Goal: Information Seeking & Learning: Learn about a topic

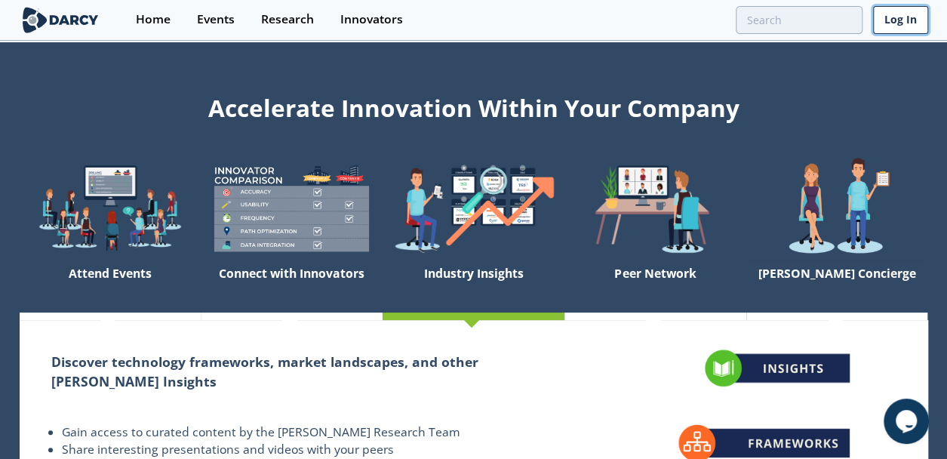
click at [899, 17] on link "Log In" at bounding box center [900, 20] width 55 height 28
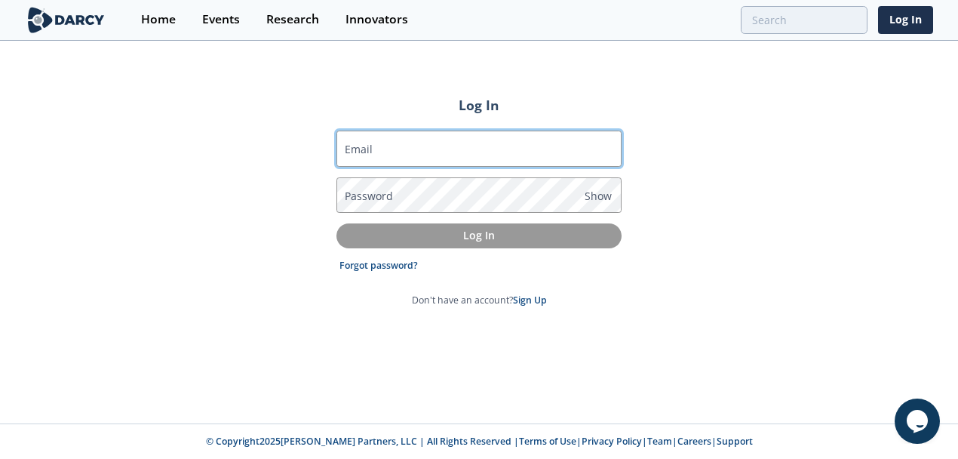
click at [379, 142] on input "Email" at bounding box center [478, 149] width 285 height 36
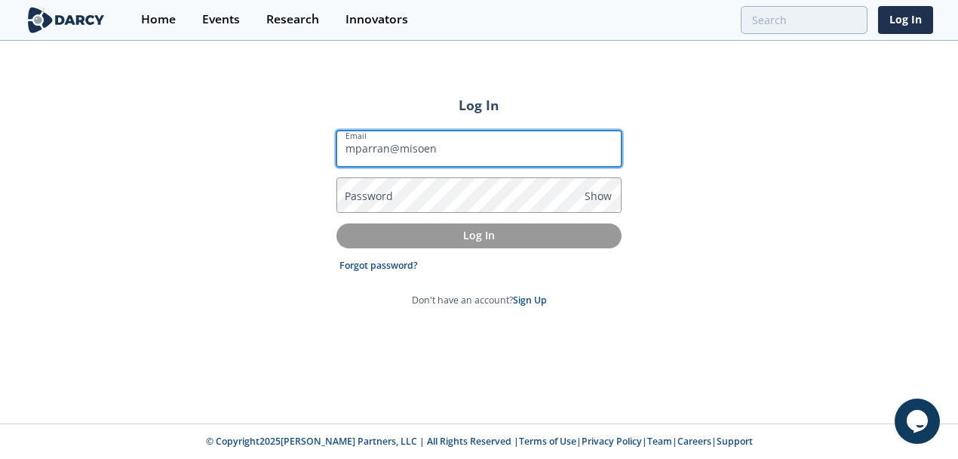
click at [446, 147] on input "mparran@misoen" at bounding box center [478, 149] width 285 height 36
type input "mparran@misoenergy.org"
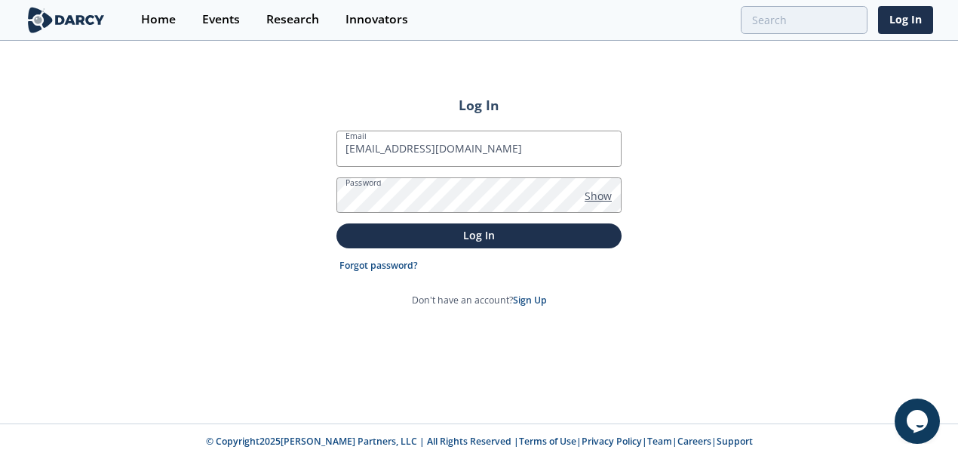
click at [593, 192] on span "Show" at bounding box center [598, 196] width 27 height 16
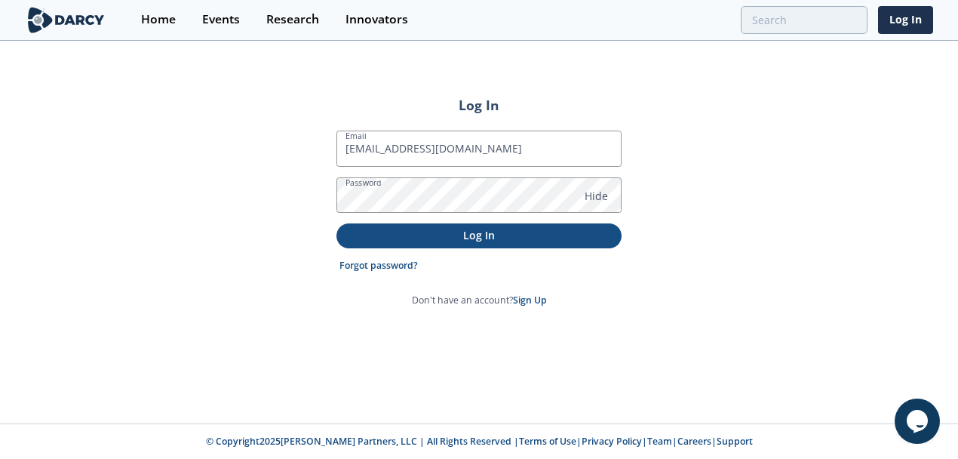
click at [470, 235] on p "Log In" at bounding box center [479, 235] width 264 height 16
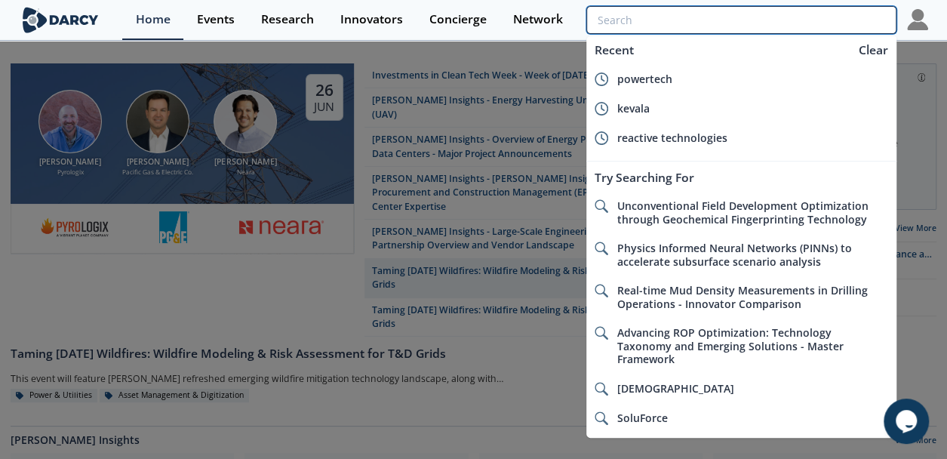
click at [817, 20] on input "search" at bounding box center [740, 20] width 309 height 28
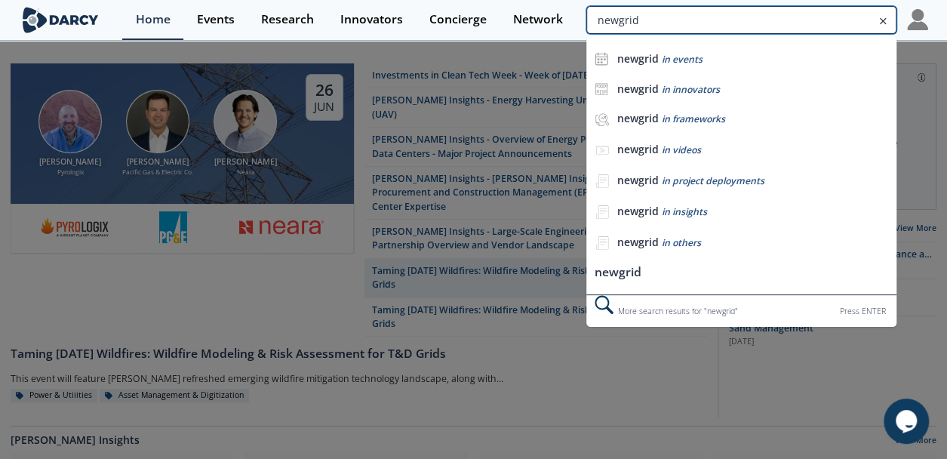
type input "newgrid"
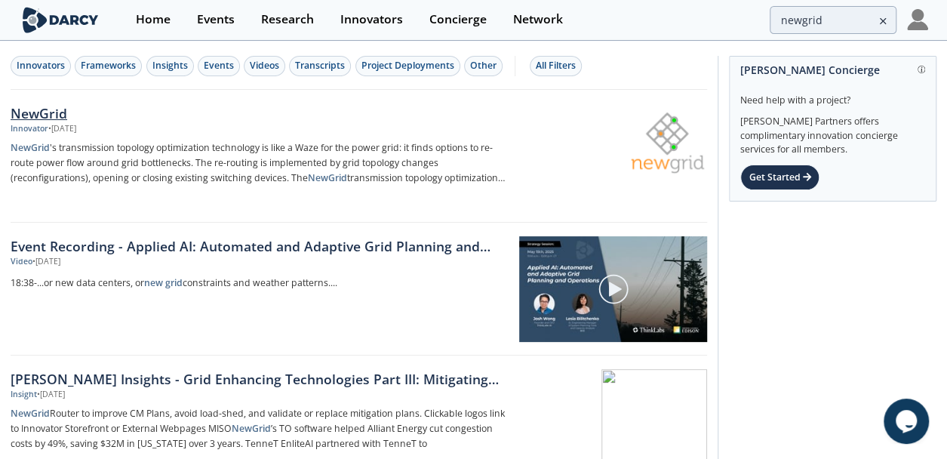
click at [33, 112] on div "NewGrid" at bounding box center [259, 113] width 496 height 20
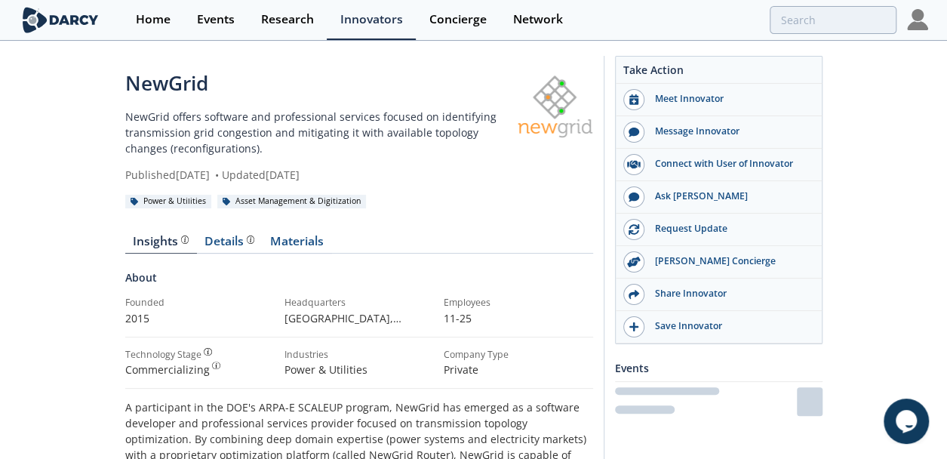
type input "newgrid"
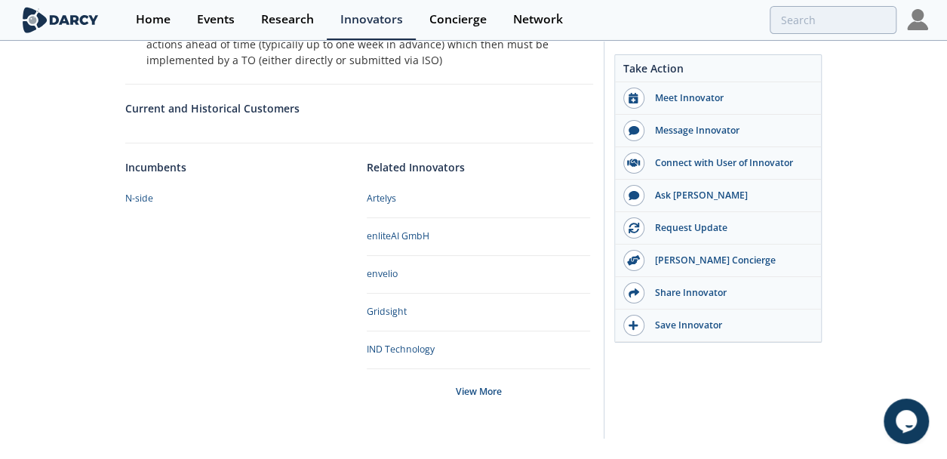
scroll to position [1086, 0]
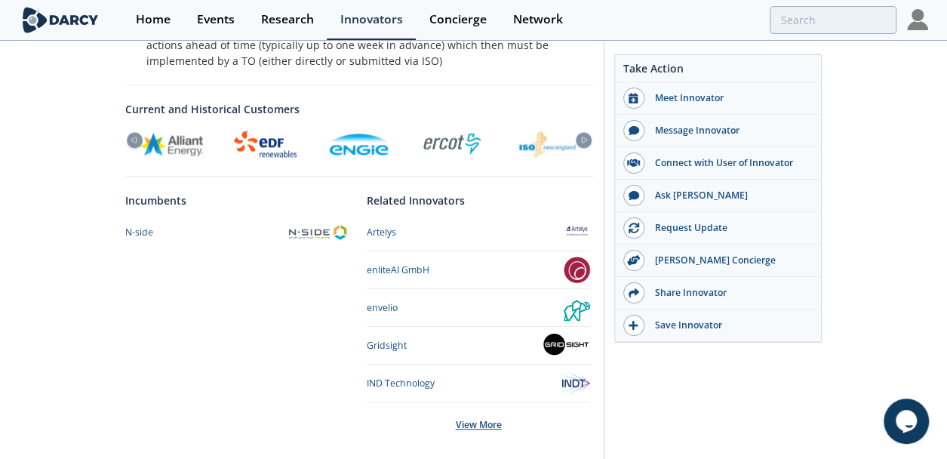
click at [480, 407] on div "View More" at bounding box center [478, 424] width 223 height 45
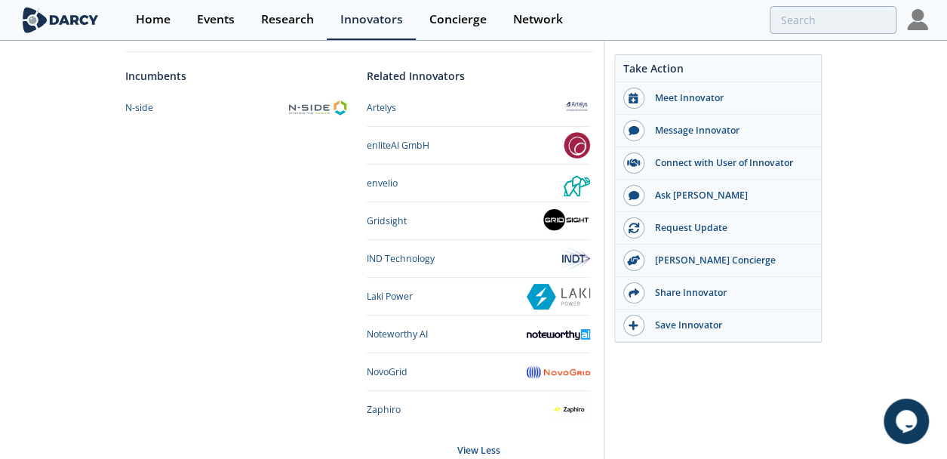
scroll to position [1209, 0]
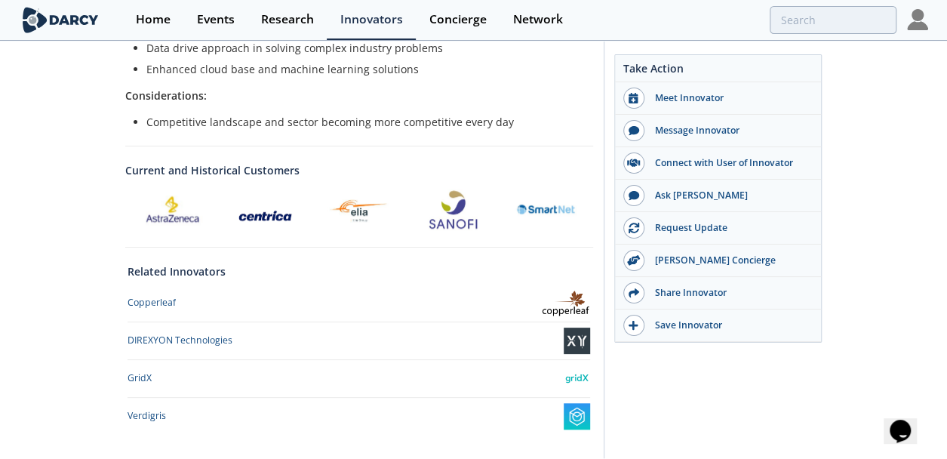
scroll to position [492, 0]
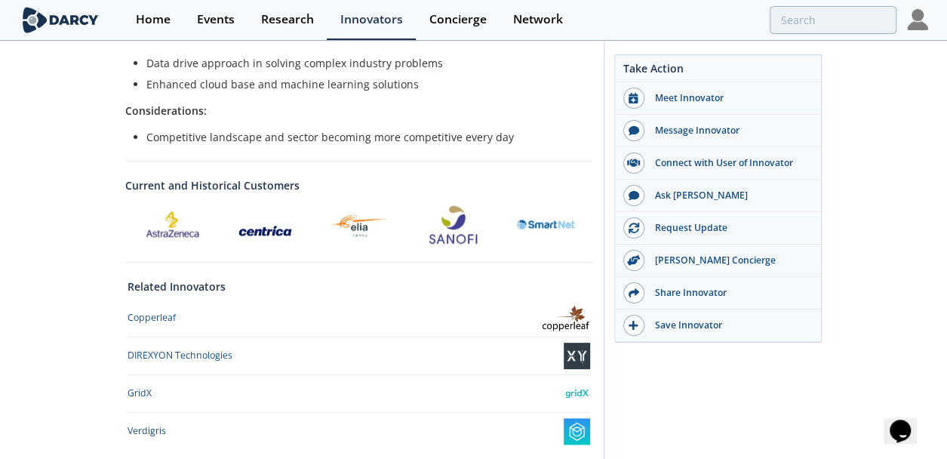
click at [459, 382] on div at bounding box center [371, 393] width 438 height 26
